Goal: Find specific page/section: Find specific page/section

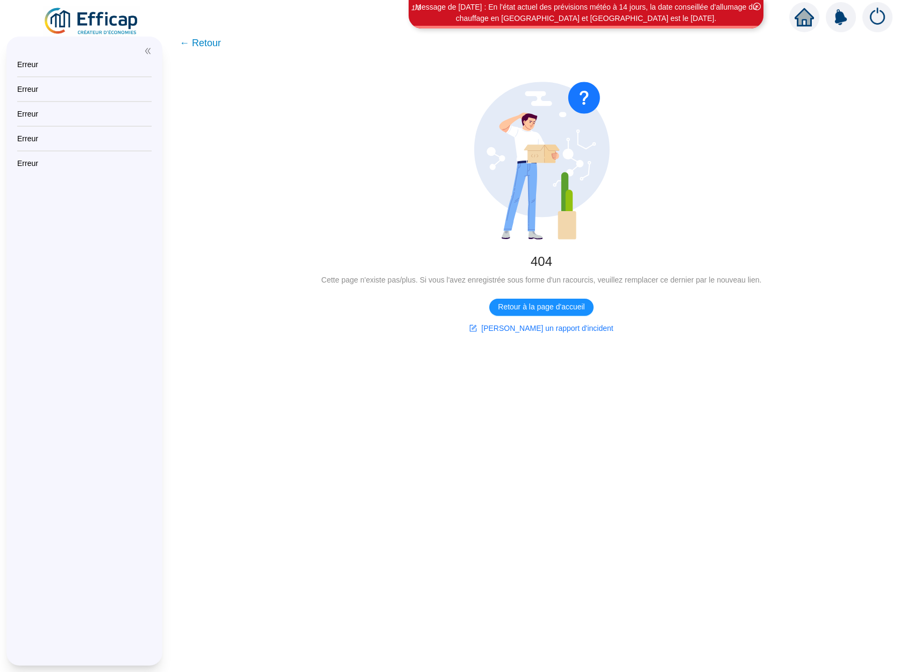
click at [113, 22] on img at bounding box center [91, 21] width 97 height 30
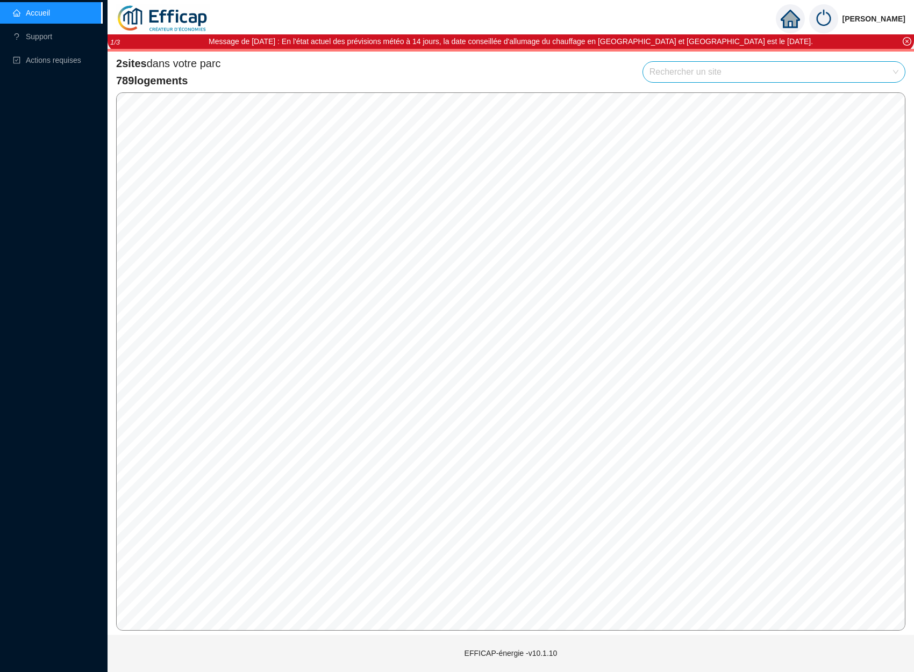
click at [175, 62] on span "2 sites dans votre parc" at bounding box center [168, 63] width 105 height 15
